Goal: Information Seeking & Learning: Learn about a topic

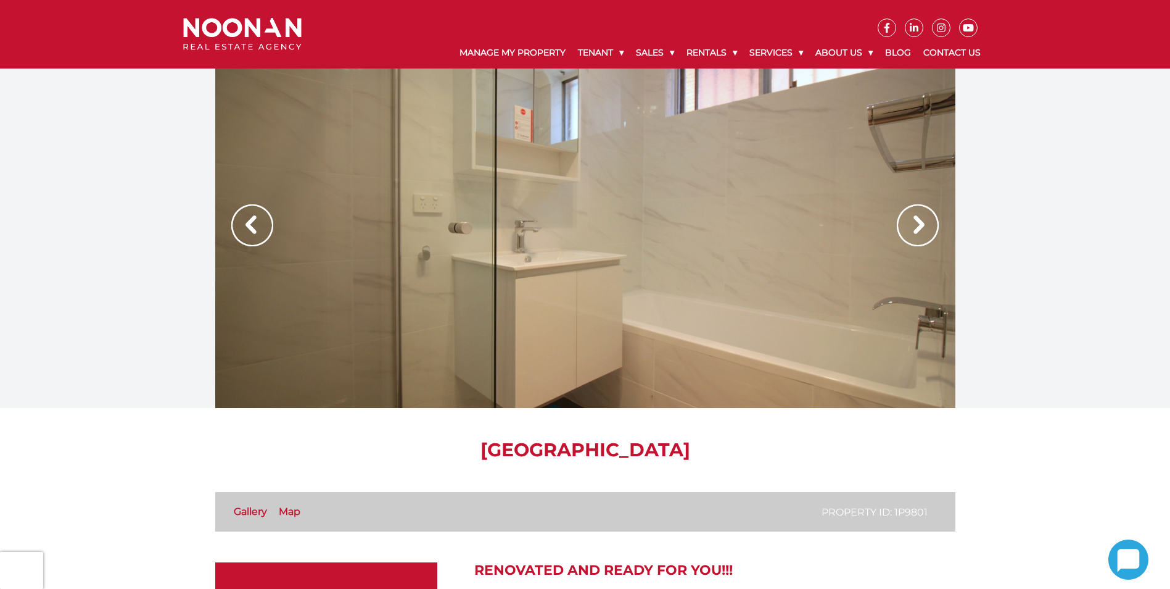
click at [914, 224] on img at bounding box center [918, 225] width 42 height 42
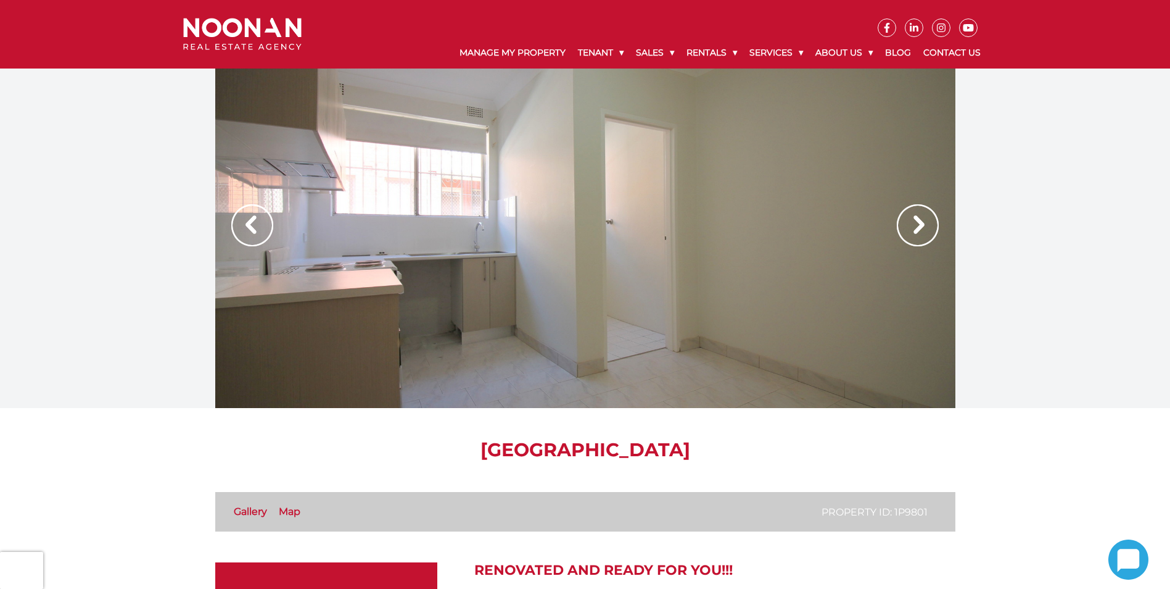
click at [914, 224] on img at bounding box center [918, 225] width 42 height 42
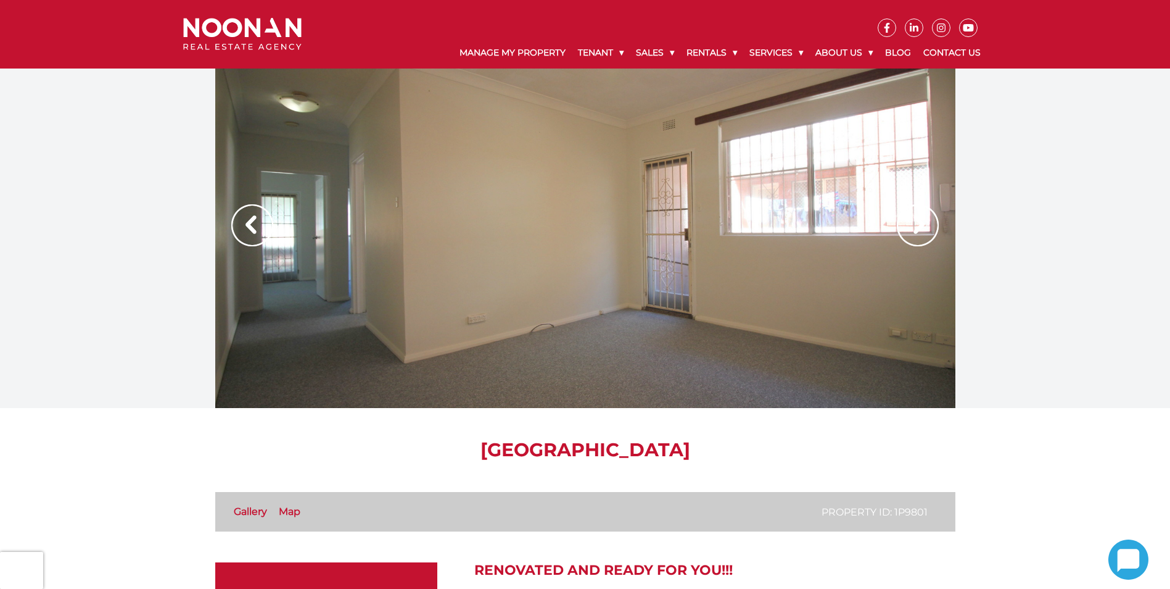
click at [914, 224] on img at bounding box center [918, 225] width 42 height 42
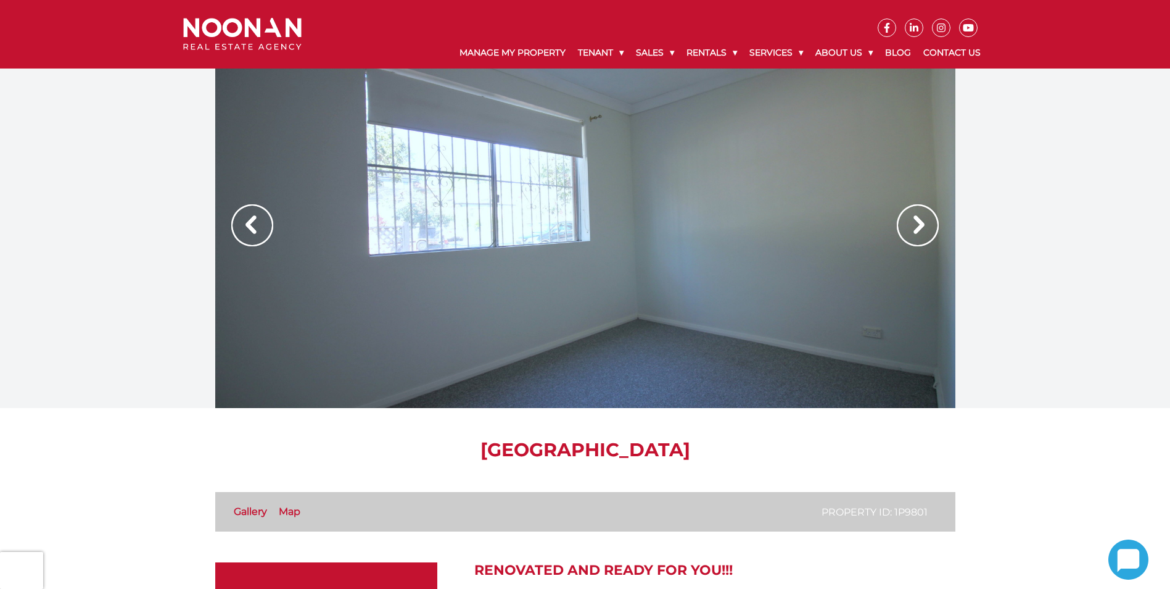
click at [914, 224] on img at bounding box center [918, 225] width 42 height 42
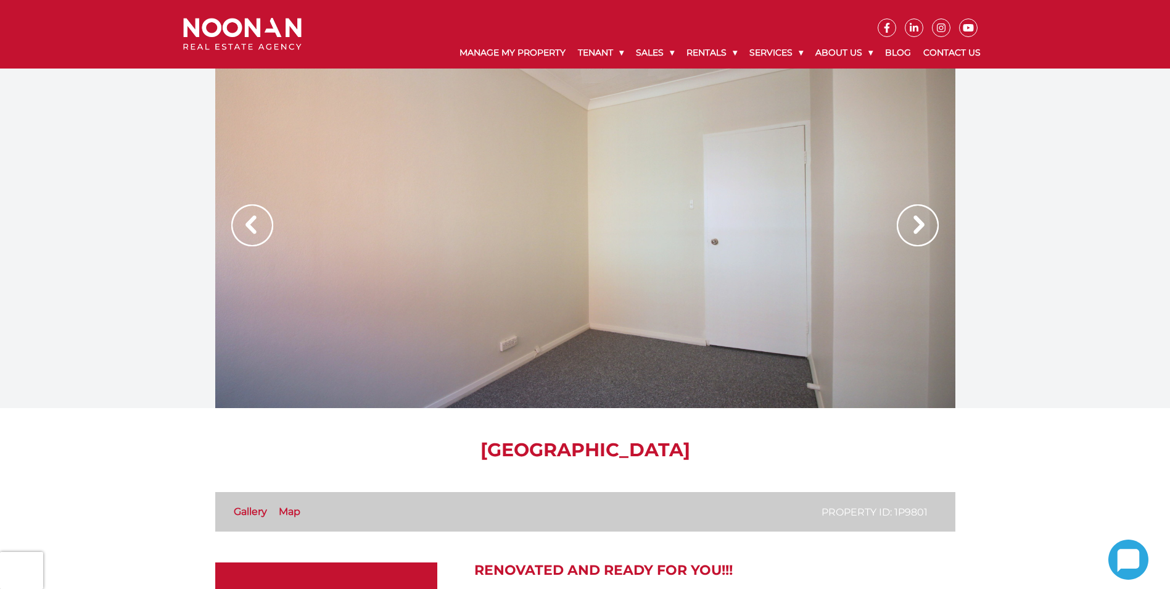
click at [914, 224] on img at bounding box center [918, 225] width 42 height 42
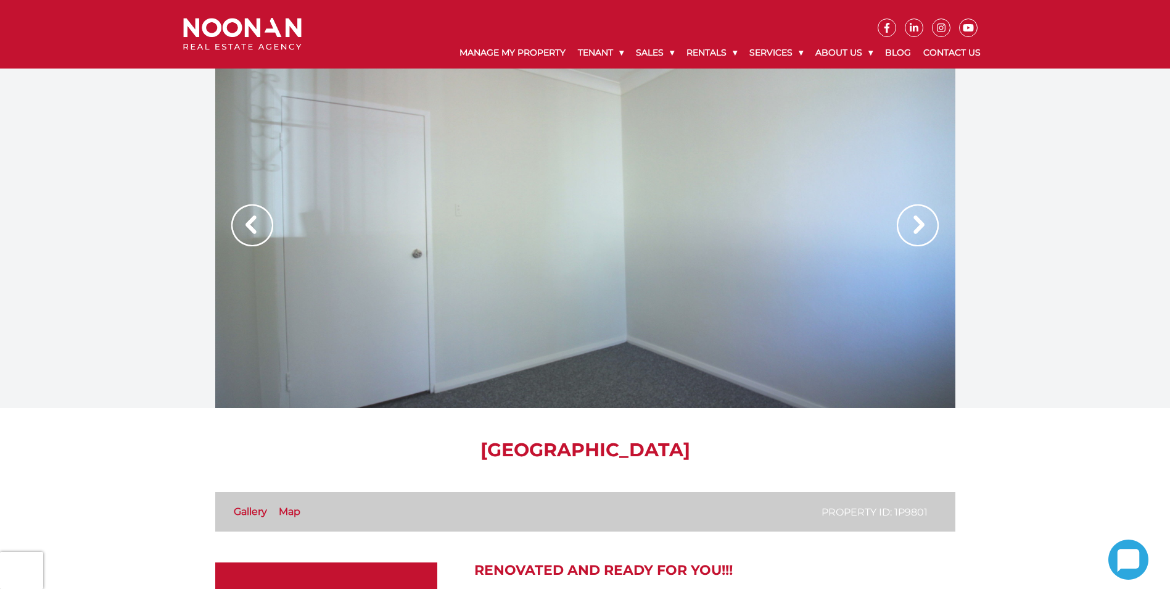
click at [914, 224] on img at bounding box center [918, 225] width 42 height 42
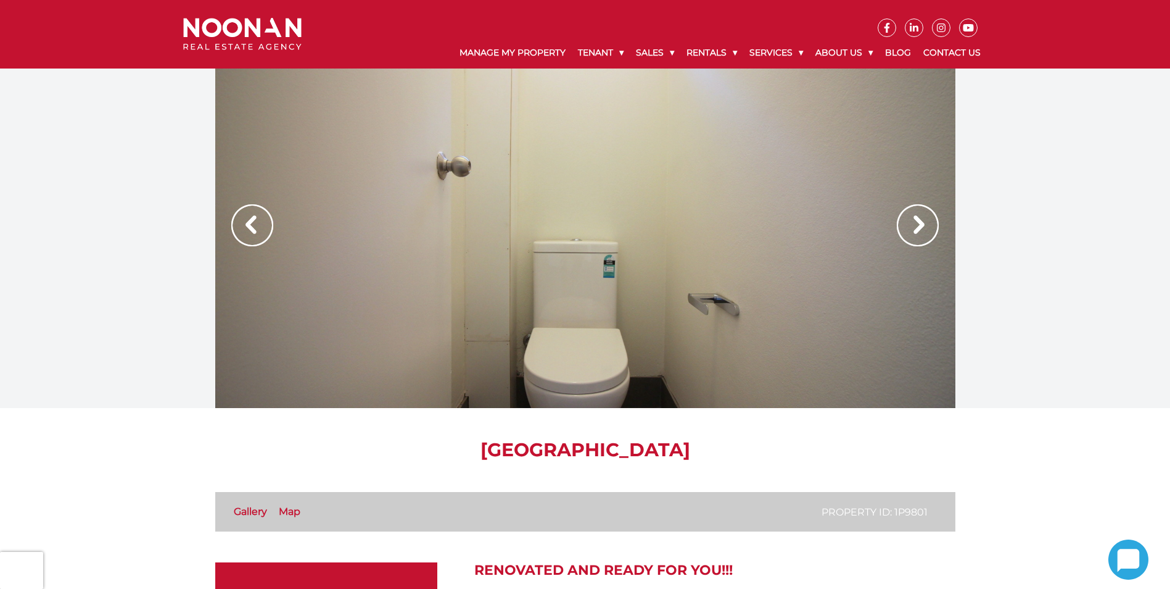
click at [914, 224] on img at bounding box center [918, 225] width 42 height 42
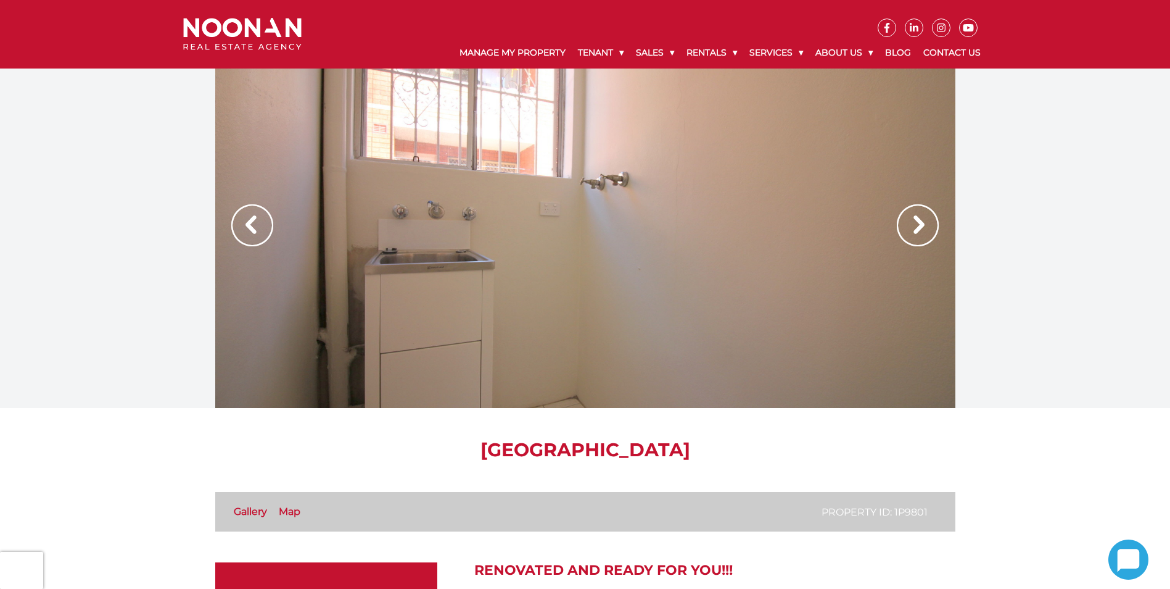
click at [914, 224] on img at bounding box center [918, 225] width 42 height 42
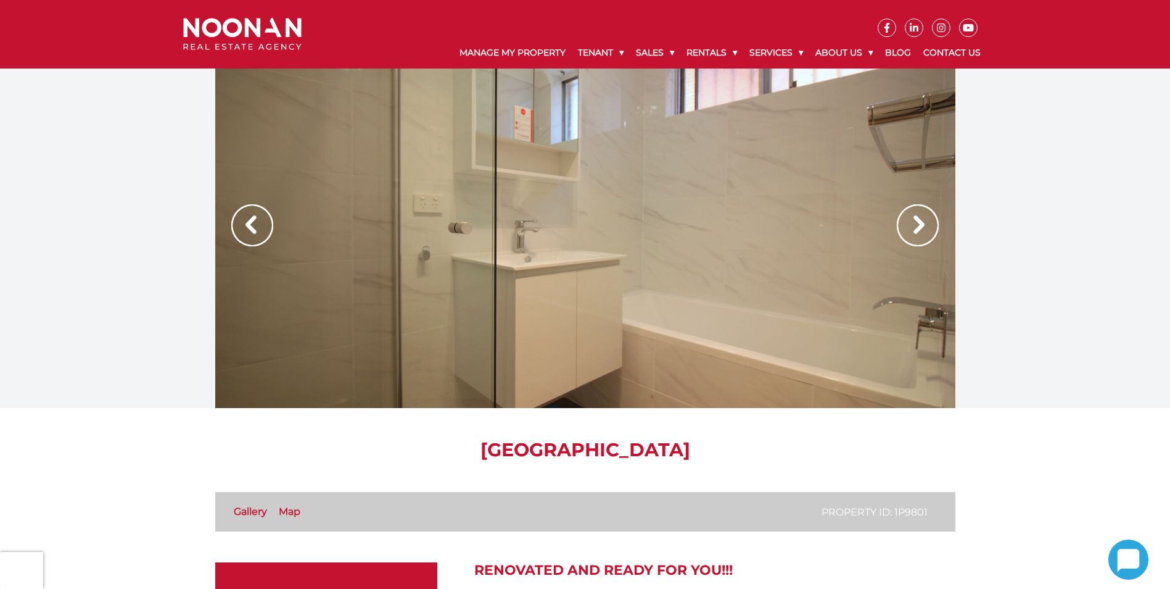
click at [914, 224] on img at bounding box center [918, 225] width 42 height 42
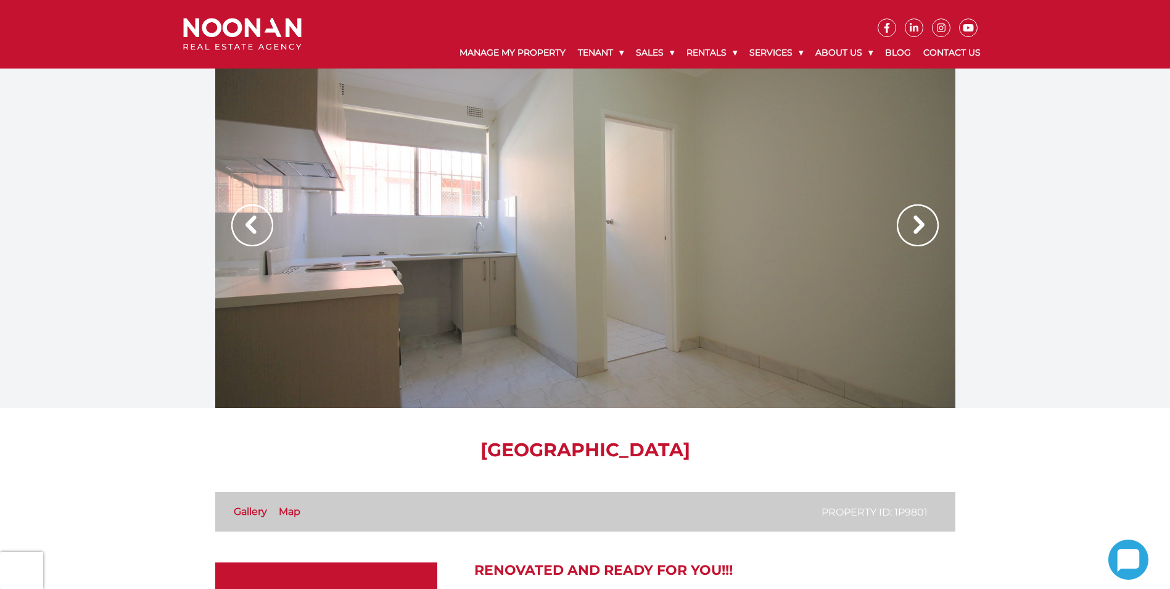
click at [914, 224] on img at bounding box center [918, 225] width 42 height 42
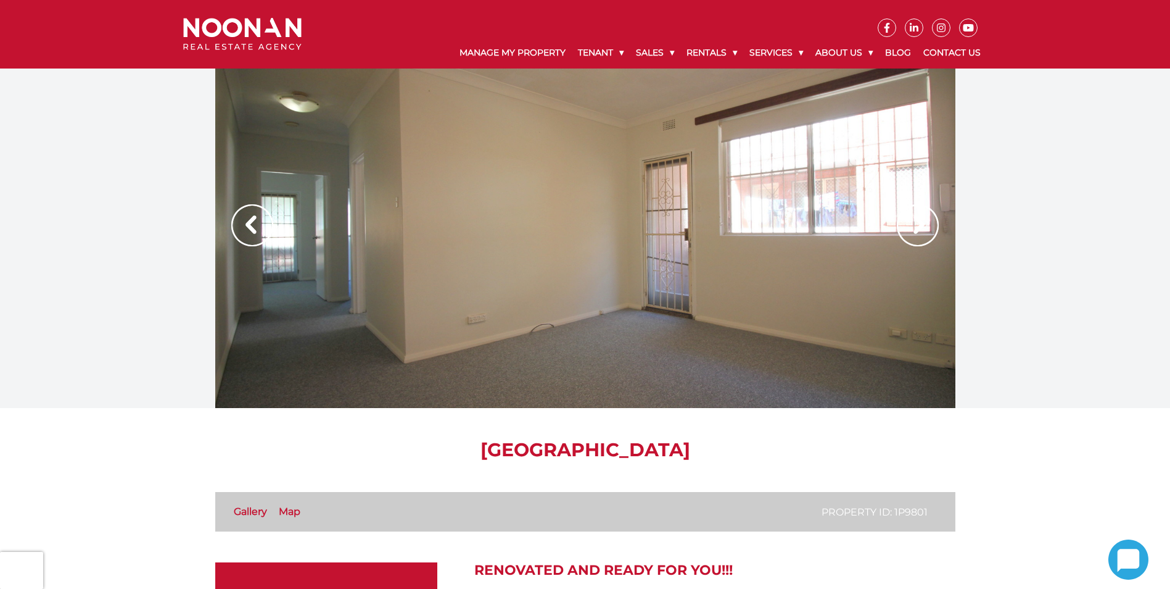
click at [914, 224] on img at bounding box center [918, 225] width 42 height 42
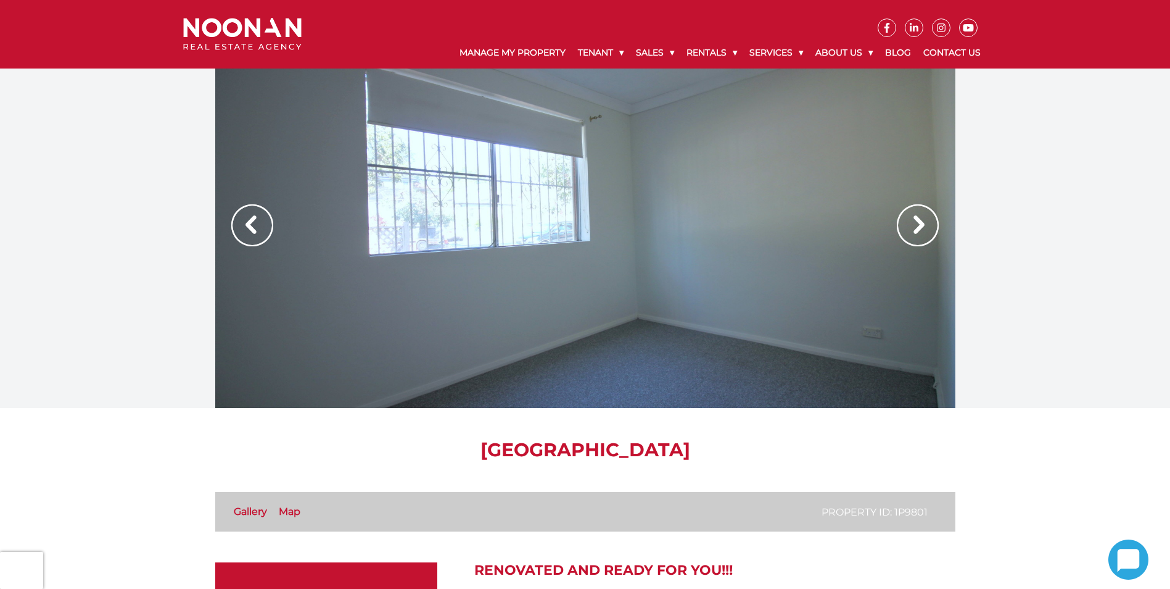
click at [914, 224] on img at bounding box center [918, 225] width 42 height 42
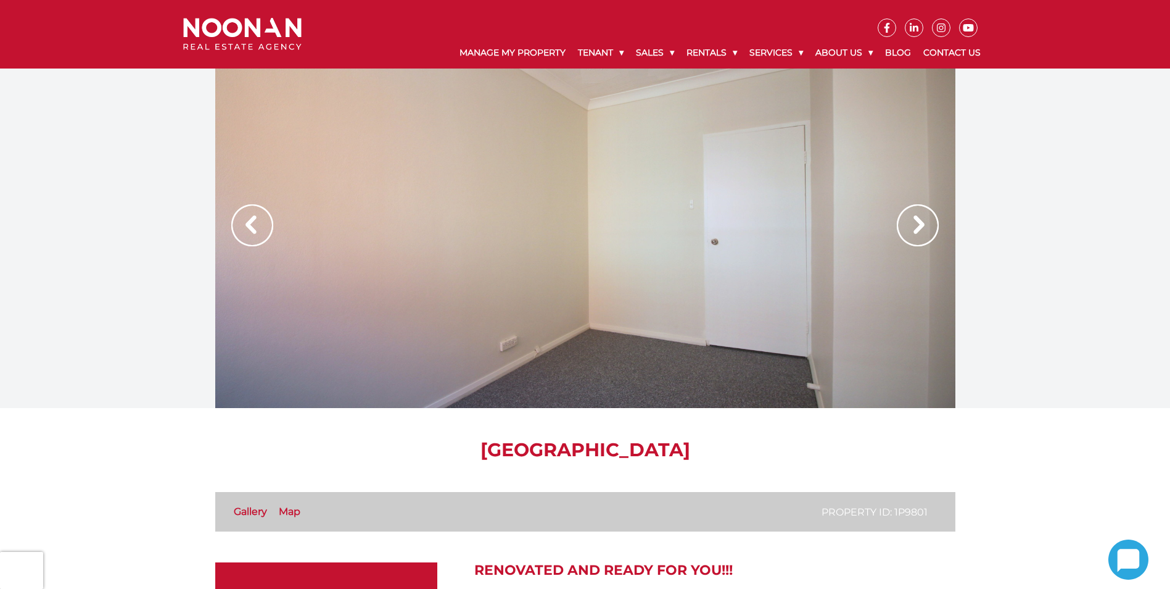
click at [914, 224] on img at bounding box center [918, 225] width 42 height 42
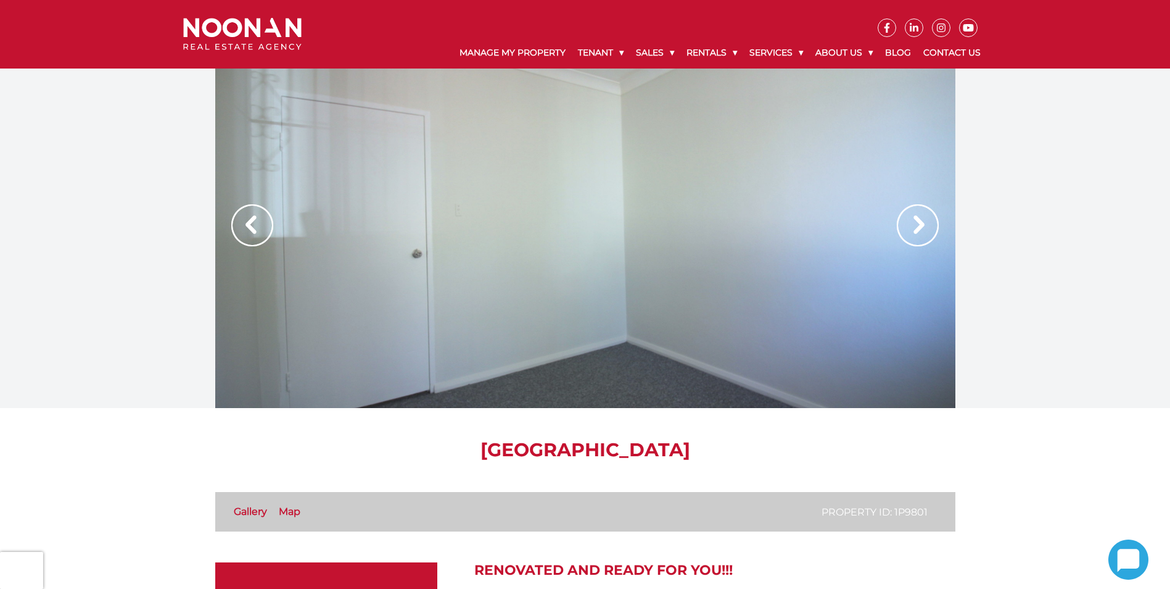
click at [921, 222] on img at bounding box center [918, 225] width 42 height 42
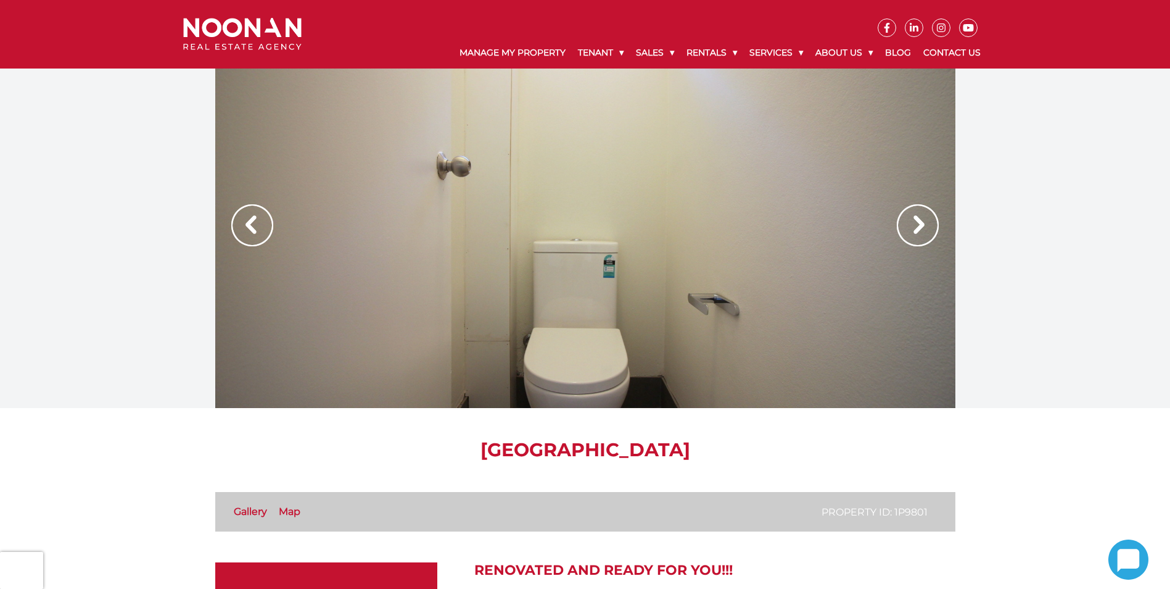
click at [921, 222] on img at bounding box center [918, 225] width 42 height 42
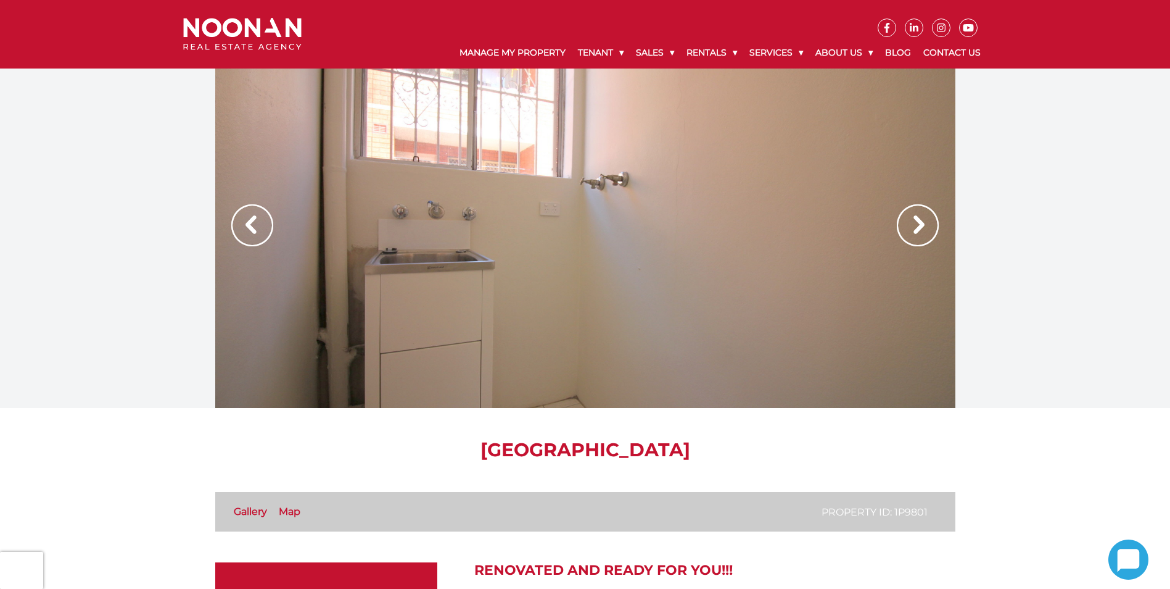
click at [921, 222] on img at bounding box center [918, 225] width 42 height 42
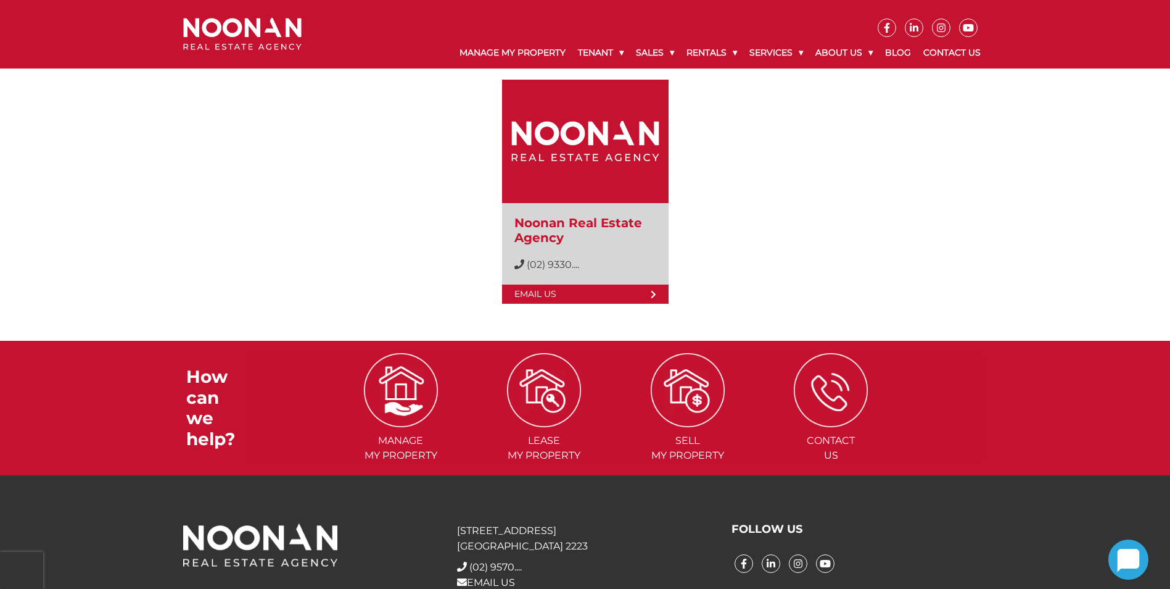
scroll to position [1243, 0]
